Goal: Communication & Community: Answer question/provide support

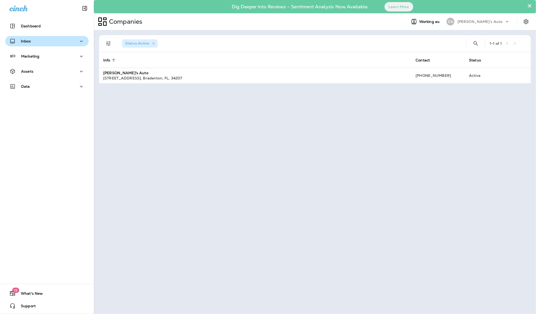
click at [44, 40] on div "Inbox" at bounding box center [46, 41] width 75 height 7
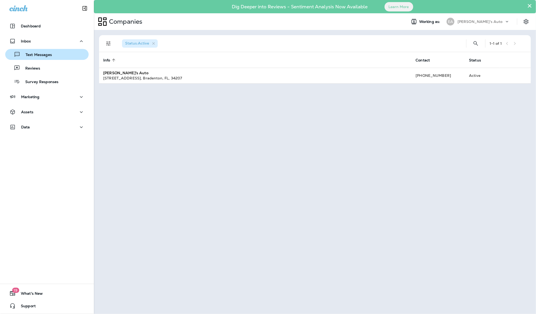
click at [42, 55] on p "Text Messages" at bounding box center [36, 55] width 32 height 5
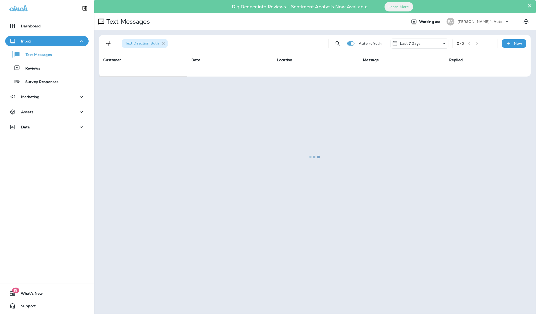
click at [529, 7] on div at bounding box center [314, 157] width 441 height 313
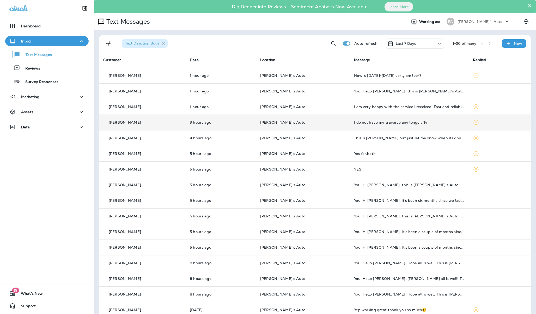
click at [364, 120] on div "I do not have my traverse any longer. Ty" at bounding box center [409, 122] width 110 height 4
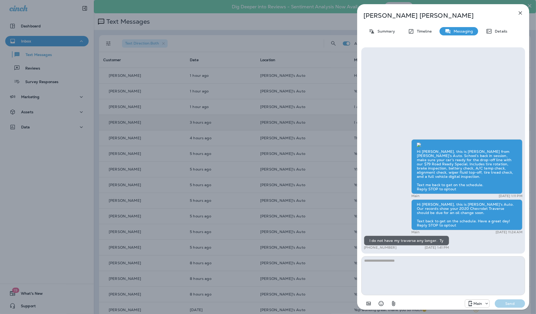
click at [410, 16] on p "[PERSON_NAME]" at bounding box center [434, 15] width 142 height 7
click at [503, 30] on p "Details" at bounding box center [499, 31] width 15 height 4
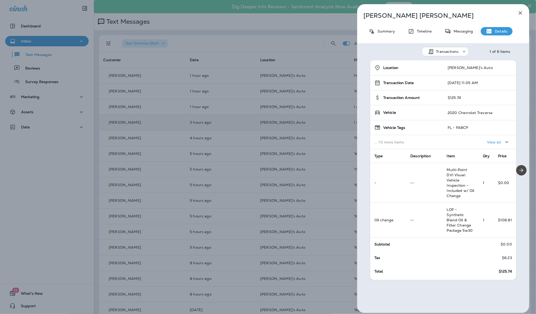
click at [451, 108] on td "2020 Chevrolet Traverse" at bounding box center [479, 112] width 73 height 15
click at [451, 115] on td "2020 Chevrolet Traverse" at bounding box center [479, 112] width 73 height 15
drag, startPoint x: 466, startPoint y: 120, endPoint x: 467, endPoint y: 125, distance: 4.2
click at [466, 120] on td "FL - FA8CP" at bounding box center [479, 127] width 73 height 15
click at [487, 141] on p "View all" at bounding box center [494, 142] width 14 height 4
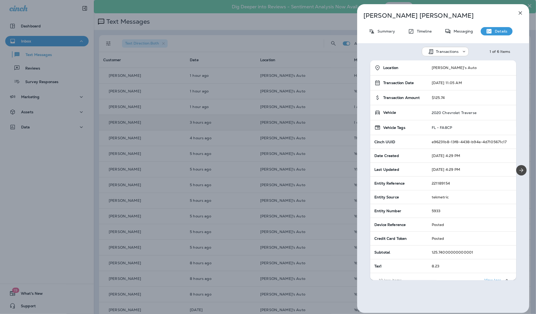
drag, startPoint x: 454, startPoint y: 116, endPoint x: 452, endPoint y: 114, distance: 3.1
click at [454, 116] on td "2020 Chevrolet Traverse" at bounding box center [471, 112] width 89 height 15
click at [387, 32] on p "Summary" at bounding box center [385, 31] width 20 height 4
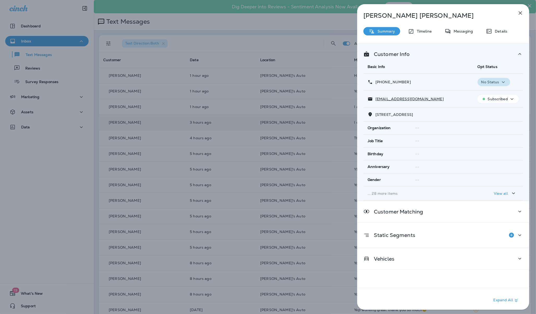
click at [500, 81] on icon "button" at bounding box center [503, 82] width 6 height 7
click at [506, 72] on th "Opt Status" at bounding box center [497, 67] width 49 height 14
click at [511, 75] on td "No Status" at bounding box center [497, 82] width 49 height 17
click at [500, 63] on th "Opt Status" at bounding box center [497, 67] width 49 height 14
click at [450, 63] on th "Basic Info" at bounding box center [418, 67] width 110 height 14
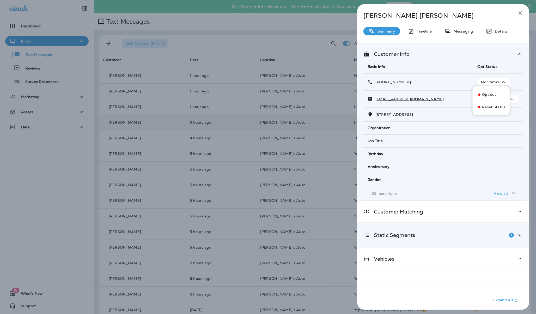
drag, startPoint x: 521, startPoint y: 85, endPoint x: 519, endPoint y: 88, distance: 3.6
click at [521, 85] on div "Customer Info Basic Info Opt Status [PHONE_NUMBER] No Status [EMAIL_ADDRESS][DO…" at bounding box center [443, 121] width 172 height 157
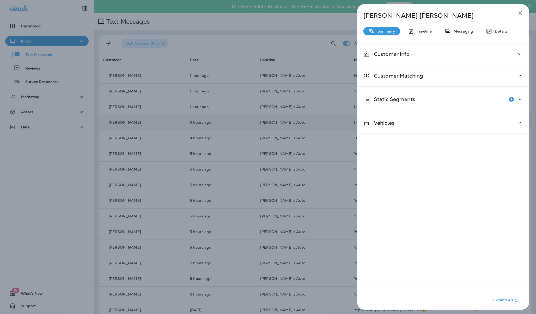
click at [382, 25] on div "[PERSON_NAME] Summary Timeline Messaging Details Customer Info Customer Matchin…" at bounding box center [443, 158] width 172 height 309
click at [382, 29] on p "Summary" at bounding box center [385, 31] width 20 height 4
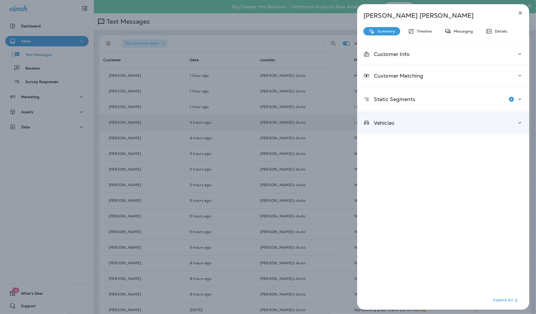
click at [428, 121] on div "Vehicles" at bounding box center [442, 123] width 159 height 7
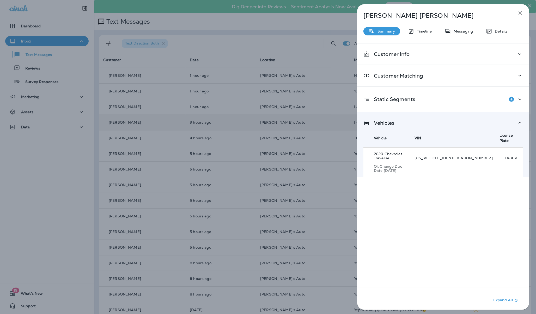
click at [445, 156] on div "[US_VEHICLE_IDENTIFICATION_NUMBER] a" at bounding box center [453, 162] width 78 height 13
click at [404, 152] on div "2020 Chevrolet Traverse Oil Change Due Date: [DATE]" at bounding box center [391, 162] width 34 height 21
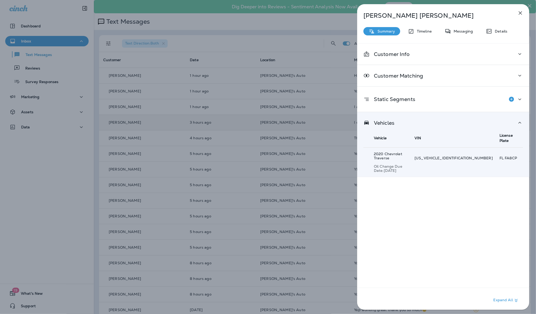
click at [450, 166] on div "Customer Info Customer Matching Static Segments Vehicles Vehicle VIN License Pl…" at bounding box center [443, 178] width 172 height 270
click at [388, 115] on div "Vehicles Vehicle VIN License Plate 2020 Chevrolet Traverse Oil Change Due Date:…" at bounding box center [443, 144] width 172 height 65
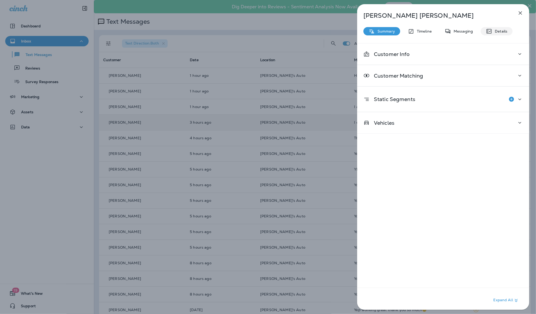
click at [492, 29] on p "Details" at bounding box center [499, 31] width 15 height 4
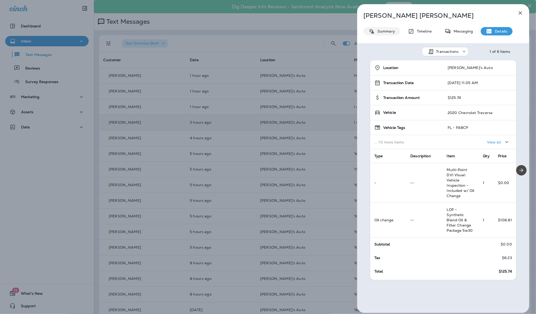
click at [385, 32] on p "Summary" at bounding box center [385, 31] width 20 height 4
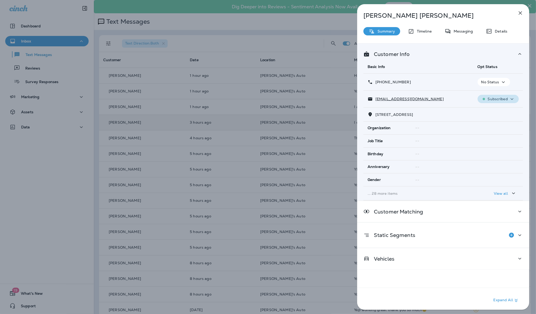
click at [509, 96] on icon "button" at bounding box center [511, 99] width 6 height 7
click at [450, 49] on div "Customer Info Basic Info Opt Status [PHONE_NUMBER] No Status [EMAIL_ADDRESS][DO…" at bounding box center [443, 121] width 172 height 157
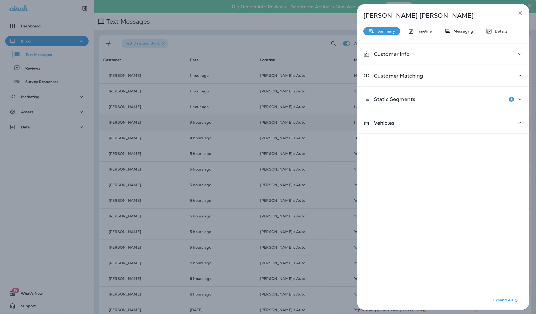
click at [519, 13] on icon "button" at bounding box center [520, 13] width 6 height 6
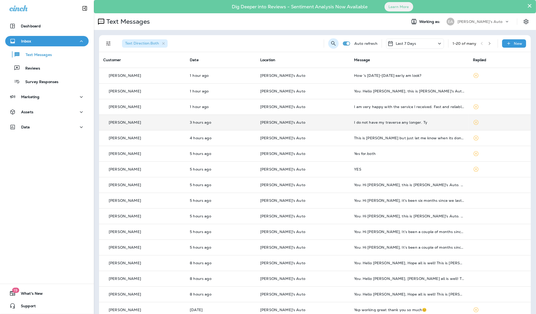
click at [330, 42] on icon "Search Messages" at bounding box center [333, 43] width 6 height 6
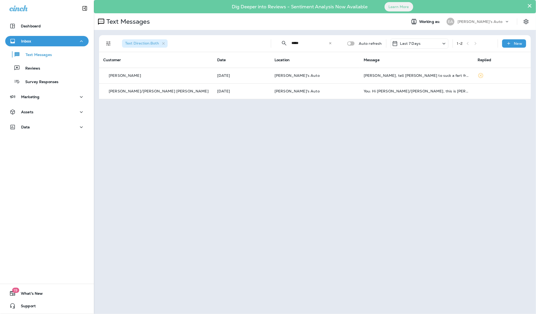
type input "*****"
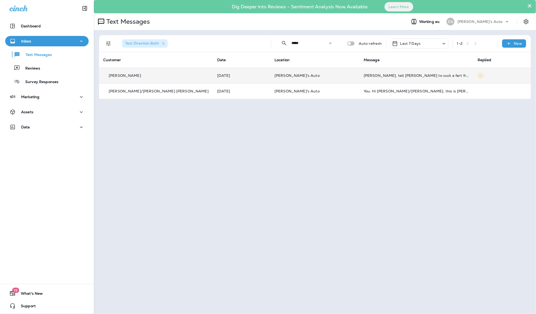
click at [368, 80] on td "[PERSON_NAME], tell [PERSON_NAME] to suck a fart from a [DEMOGRAPHIC_DATA] ass …" at bounding box center [416, 76] width 114 height 16
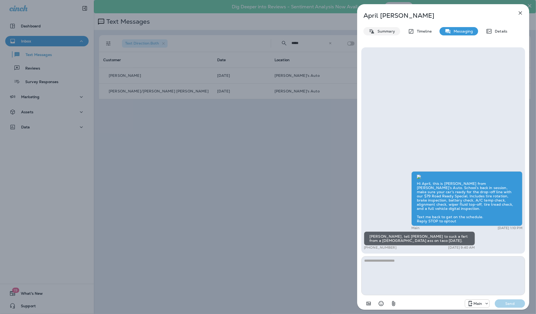
click at [383, 32] on p "Summary" at bounding box center [385, 31] width 20 height 4
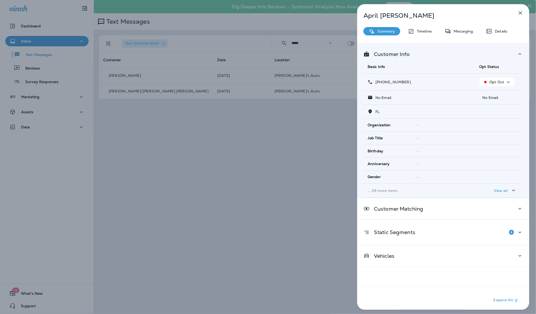
click at [378, 30] on p "Summary" at bounding box center [385, 31] width 20 height 4
click at [472, 33] on p "Messaging" at bounding box center [462, 31] width 22 height 4
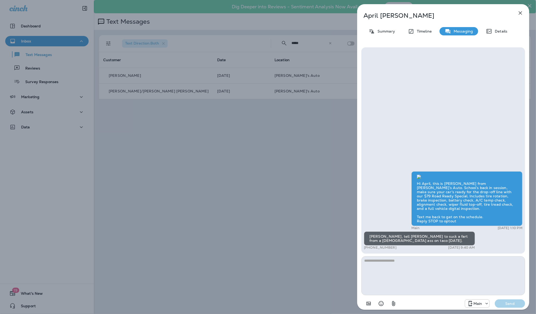
click at [490, 68] on div "Hi April, this is [PERSON_NAME] from [PERSON_NAME]’s Auto. School’s back in ses…" at bounding box center [443, 150] width 164 height 206
click at [520, 13] on icon "button" at bounding box center [519, 12] width 3 height 3
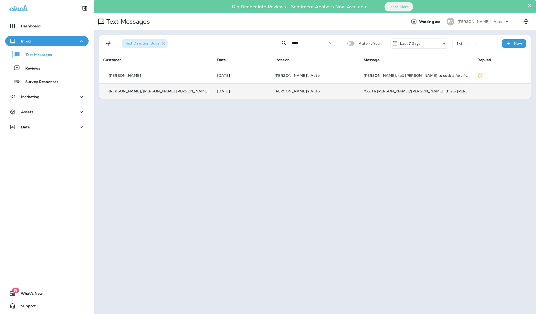
click at [326, 96] on td "[PERSON_NAME]'s Auto" at bounding box center [314, 91] width 89 height 16
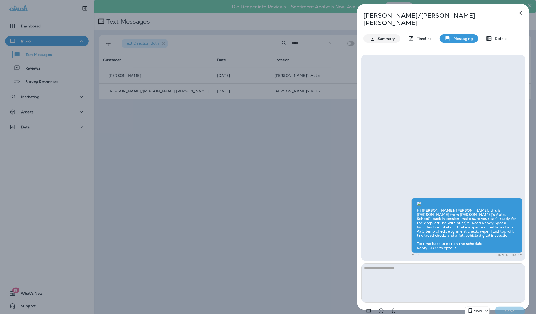
click at [375, 36] on p "Summary" at bounding box center [385, 38] width 20 height 4
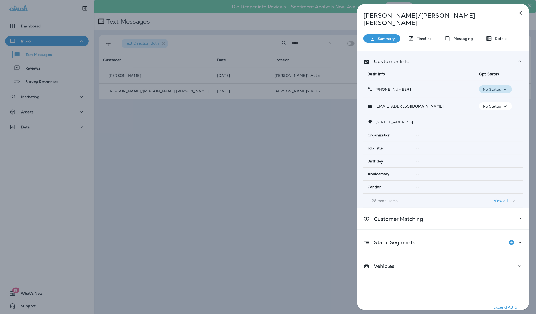
click at [502, 86] on icon "button" at bounding box center [505, 89] width 6 height 7
click at [497, 51] on div "Customer Info Basic Info Opt Status [PHONE_NUMBER] No Status [EMAIL_ADDRESS][DO…" at bounding box center [443, 129] width 172 height 157
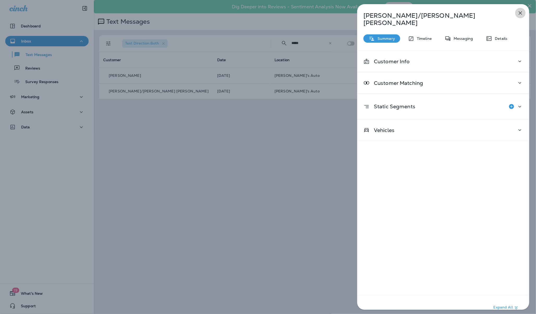
click at [519, 14] on icon "button" at bounding box center [519, 12] width 3 height 3
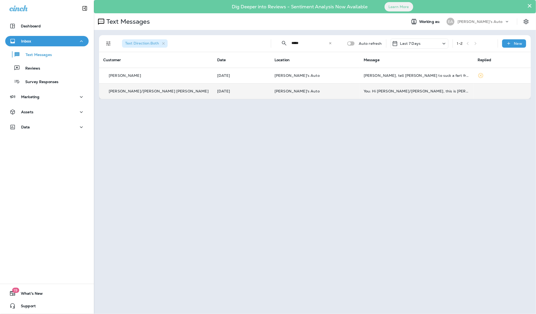
click at [319, 98] on td "[PERSON_NAME]'s Auto" at bounding box center [314, 91] width 89 height 16
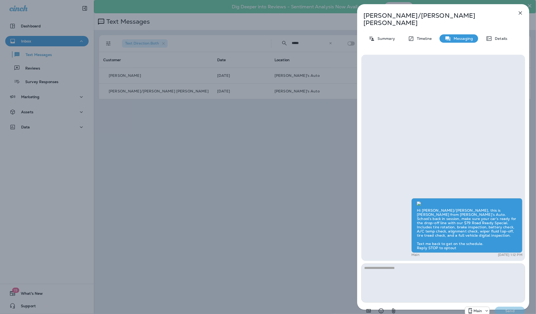
click at [520, 9] on button "button" at bounding box center [520, 13] width 10 height 10
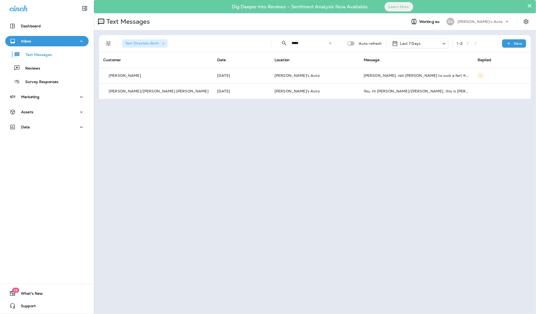
click at [455, 187] on div "× Dig Deeper into Reviews - Sentiment Analysis Now Available Learn More Text Me…" at bounding box center [315, 157] width 442 height 314
click at [45, 55] on p "Text Messages" at bounding box center [36, 55] width 32 height 5
click at [331, 43] on icon at bounding box center [330, 43] width 4 height 4
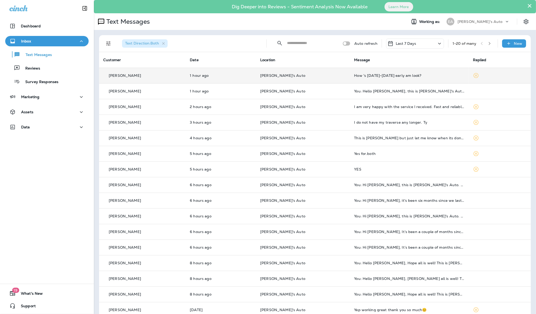
click at [361, 79] on td "How 's [DATE]-[DATE] early am look?" at bounding box center [409, 76] width 119 height 16
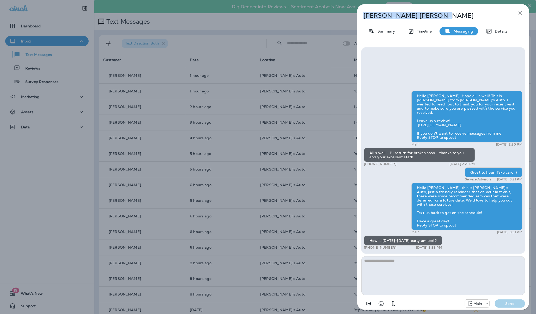
drag, startPoint x: 407, startPoint y: 18, endPoint x: 364, endPoint y: 16, distance: 43.0
click at [364, 16] on p "[PERSON_NAME]" at bounding box center [434, 15] width 142 height 7
copy p "[PERSON_NAME]"
click at [437, 267] on textarea at bounding box center [443, 275] width 164 height 39
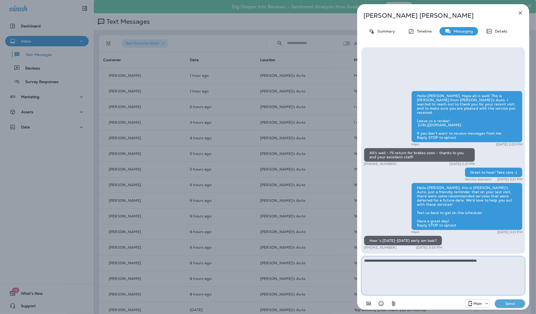
type textarea "**********"
click at [511, 304] on p "Send" at bounding box center [510, 303] width 22 height 5
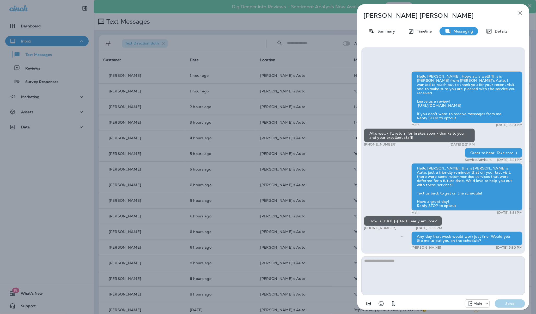
click at [521, 13] on icon "button" at bounding box center [520, 13] width 6 height 6
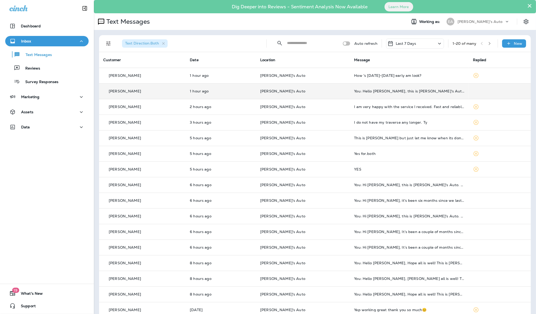
click at [319, 92] on p "[PERSON_NAME]'s Auto" at bounding box center [302, 91] width 85 height 4
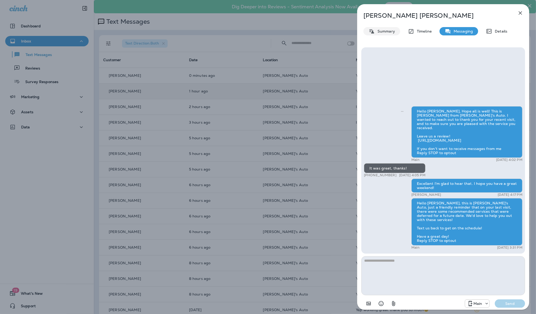
click at [391, 33] on p "Summary" at bounding box center [385, 31] width 20 height 4
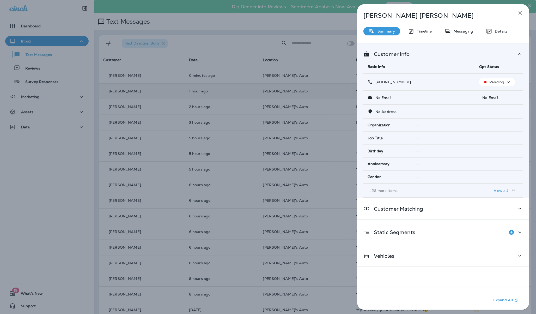
click at [507, 82] on icon "button" at bounding box center [508, 82] width 6 height 7
click at [521, 14] on icon "button" at bounding box center [520, 13] width 6 height 6
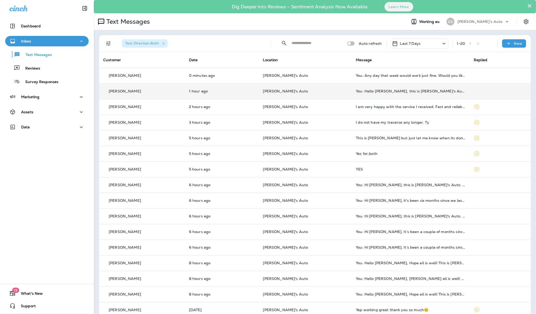
click at [304, 43] on input "text" at bounding box center [314, 43] width 46 height 14
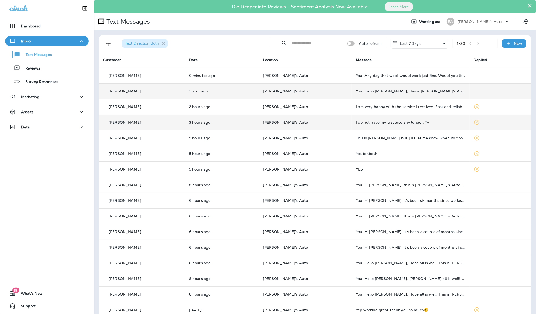
click at [378, 123] on div "I do not have my traverse any longer. Ty" at bounding box center [410, 122] width 109 height 4
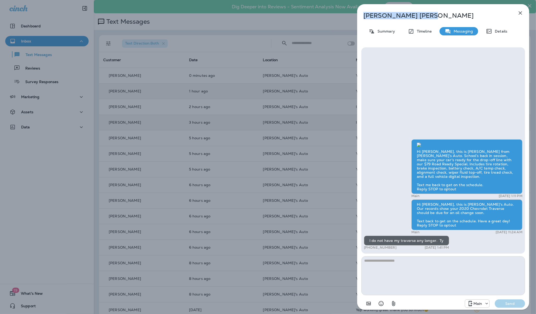
drag, startPoint x: 413, startPoint y: 16, endPoint x: 364, endPoint y: 11, distance: 50.0
click at [364, 10] on div "[PERSON_NAME] Summary Timeline Messaging Details Hi [PERSON_NAME], this is [PER…" at bounding box center [443, 158] width 172 height 309
copy p "[PERSON_NAME]"
click at [520, 9] on button "button" at bounding box center [520, 13] width 10 height 10
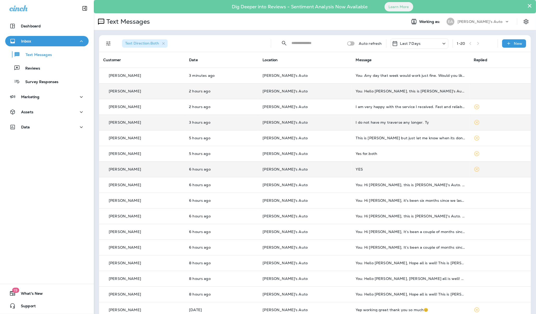
click at [395, 173] on td "YES" at bounding box center [410, 169] width 118 height 16
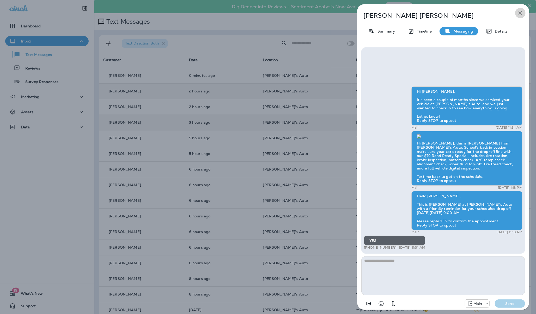
click at [520, 10] on icon "button" at bounding box center [520, 13] width 6 height 6
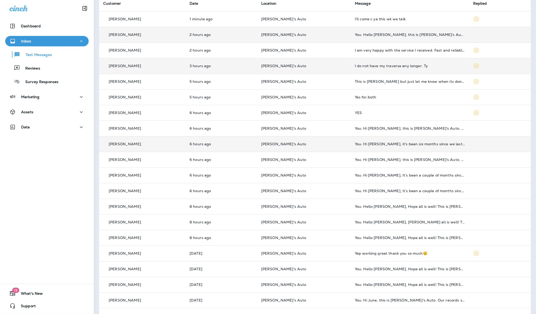
scroll to position [72, 0]
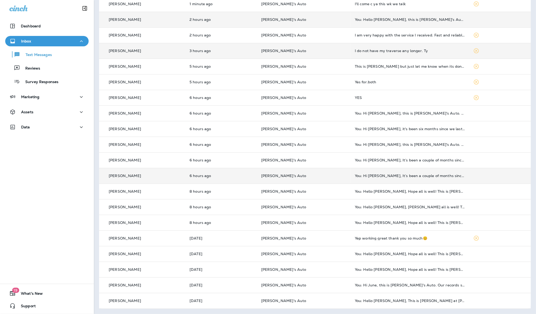
click at [401, 180] on td "You: Hi [PERSON_NAME], It’s been a couple of months since we serviced your 2017…" at bounding box center [409, 176] width 118 height 16
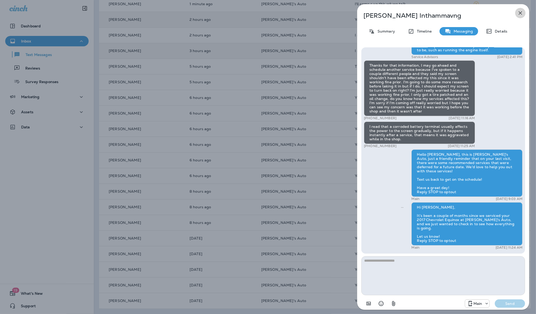
click at [520, 13] on icon "button" at bounding box center [520, 13] width 6 height 6
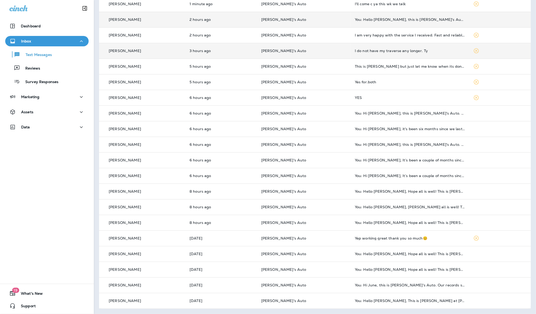
click at [403, 161] on div "You: Hi [PERSON_NAME], It’s been a couple of months since we serviced your 2002…" at bounding box center [410, 160] width 110 height 4
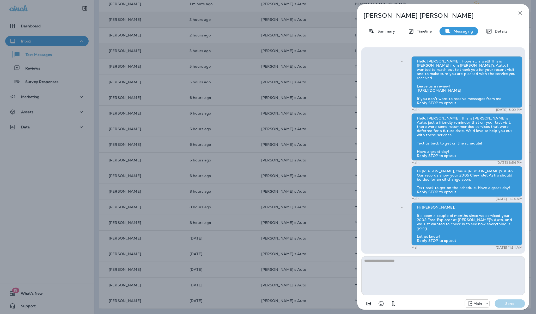
click at [519, 16] on button "button" at bounding box center [520, 13] width 10 height 10
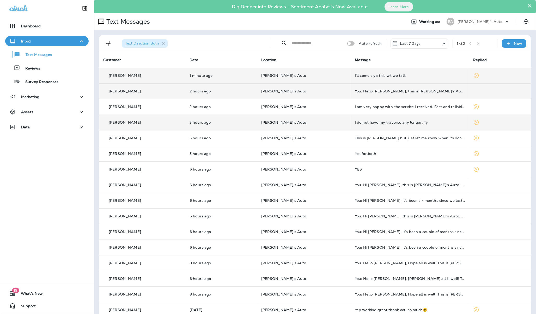
click at [411, 79] on td "I'll come c ya this wk we talk" at bounding box center [409, 76] width 118 height 16
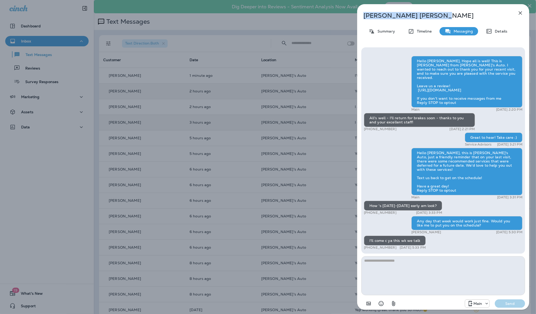
drag, startPoint x: 406, startPoint y: 15, endPoint x: 361, endPoint y: 15, distance: 45.1
click at [361, 15] on div "[PERSON_NAME]" at bounding box center [434, 15] width 155 height 7
copy p "[PERSON_NAME]"
click at [521, 11] on icon "button" at bounding box center [520, 13] width 6 height 6
